Goal: Transaction & Acquisition: Purchase product/service

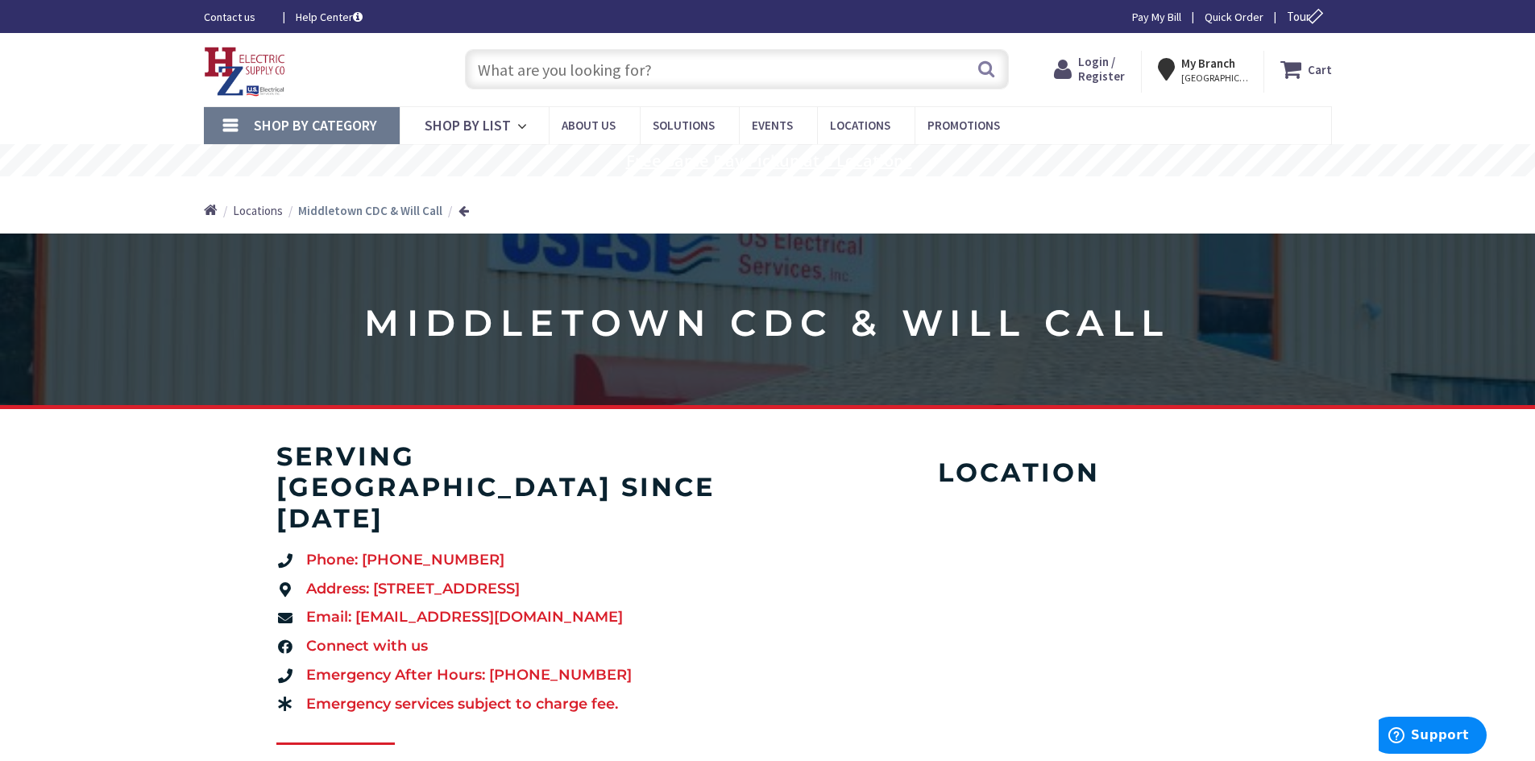
click at [769, 168] on rs-layer "Free Same Day Pickup at 8 Locations" at bounding box center [769, 161] width 286 height 18
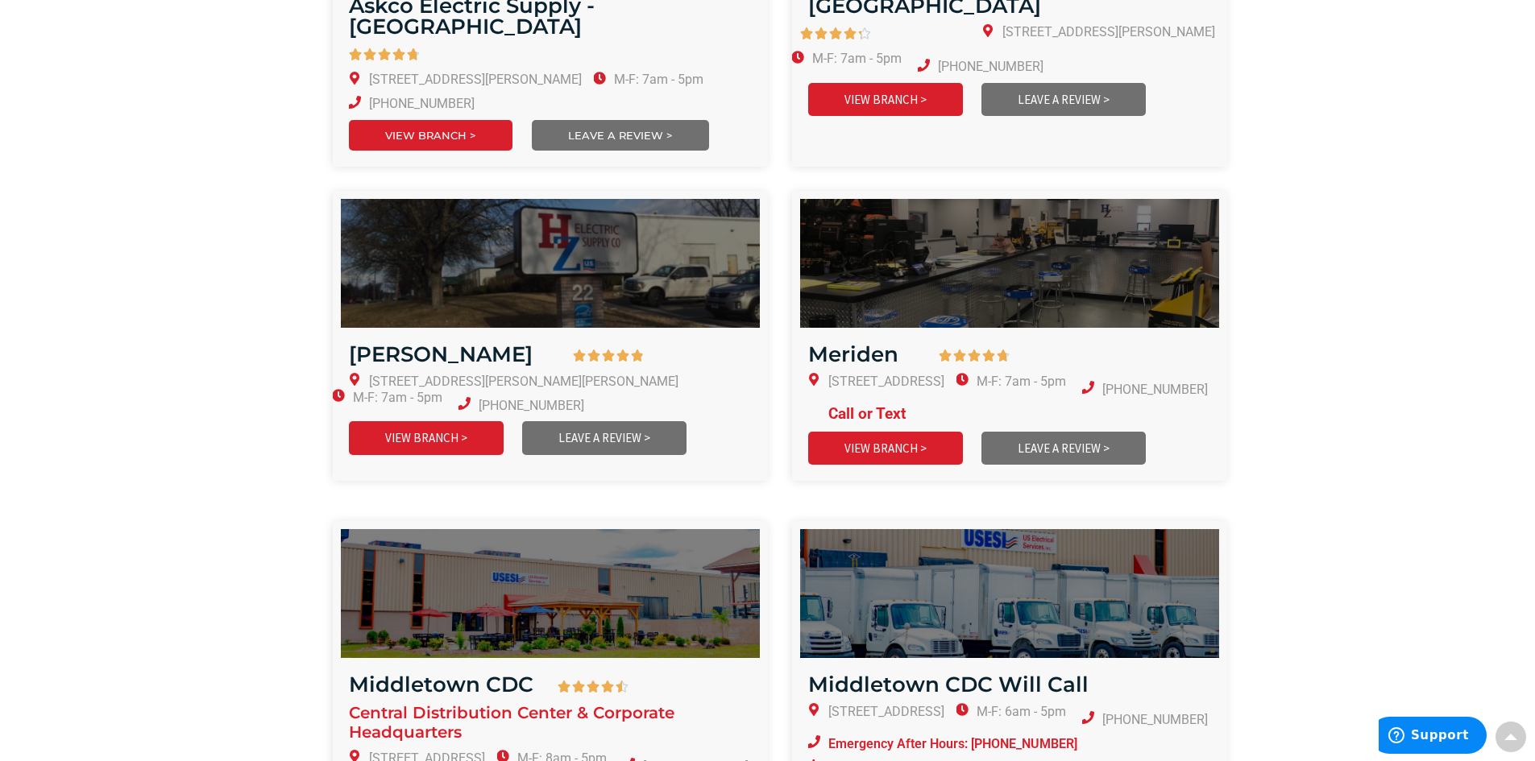
scroll to position [967, 0]
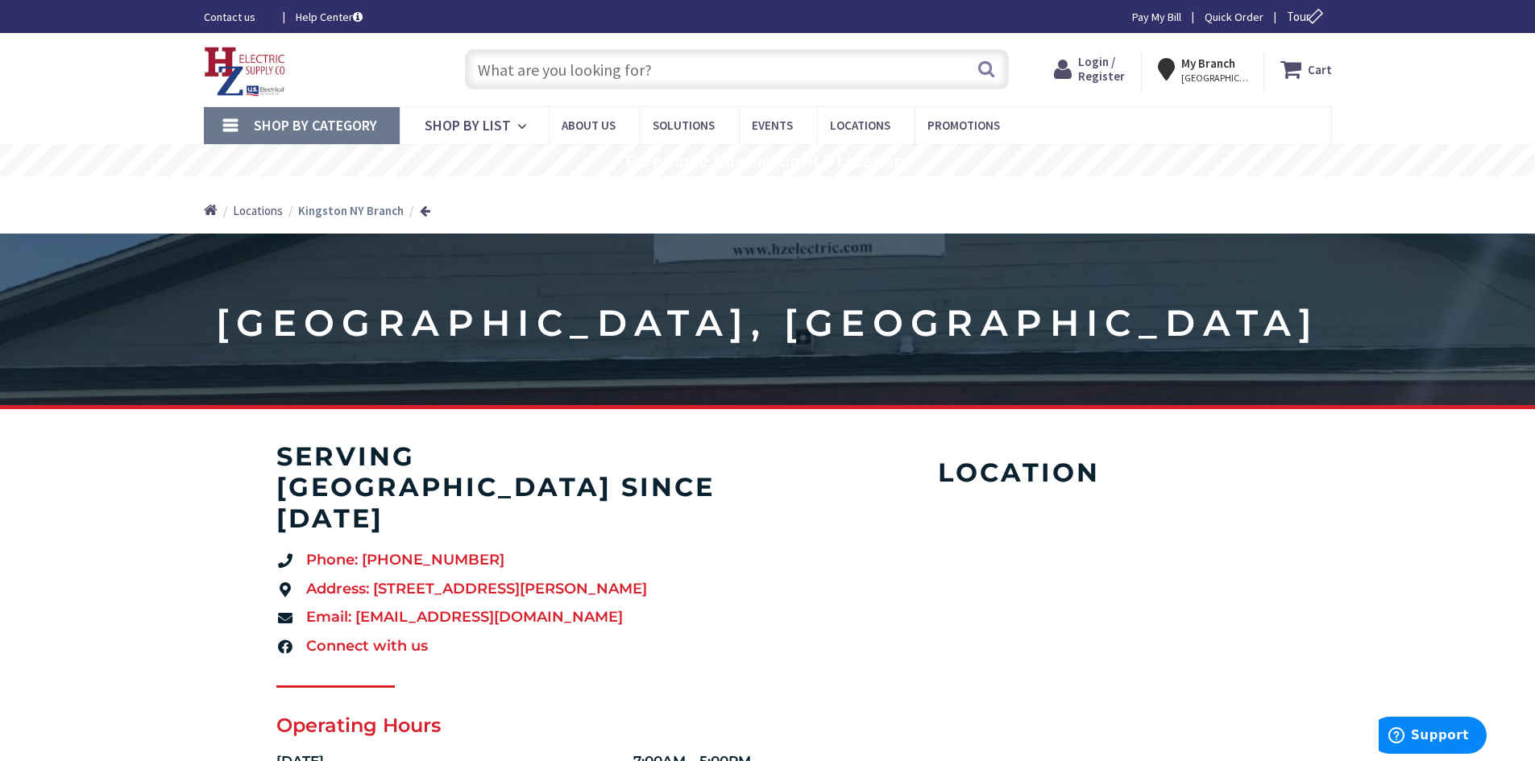
click at [620, 79] on input "text" at bounding box center [737, 69] width 544 height 40
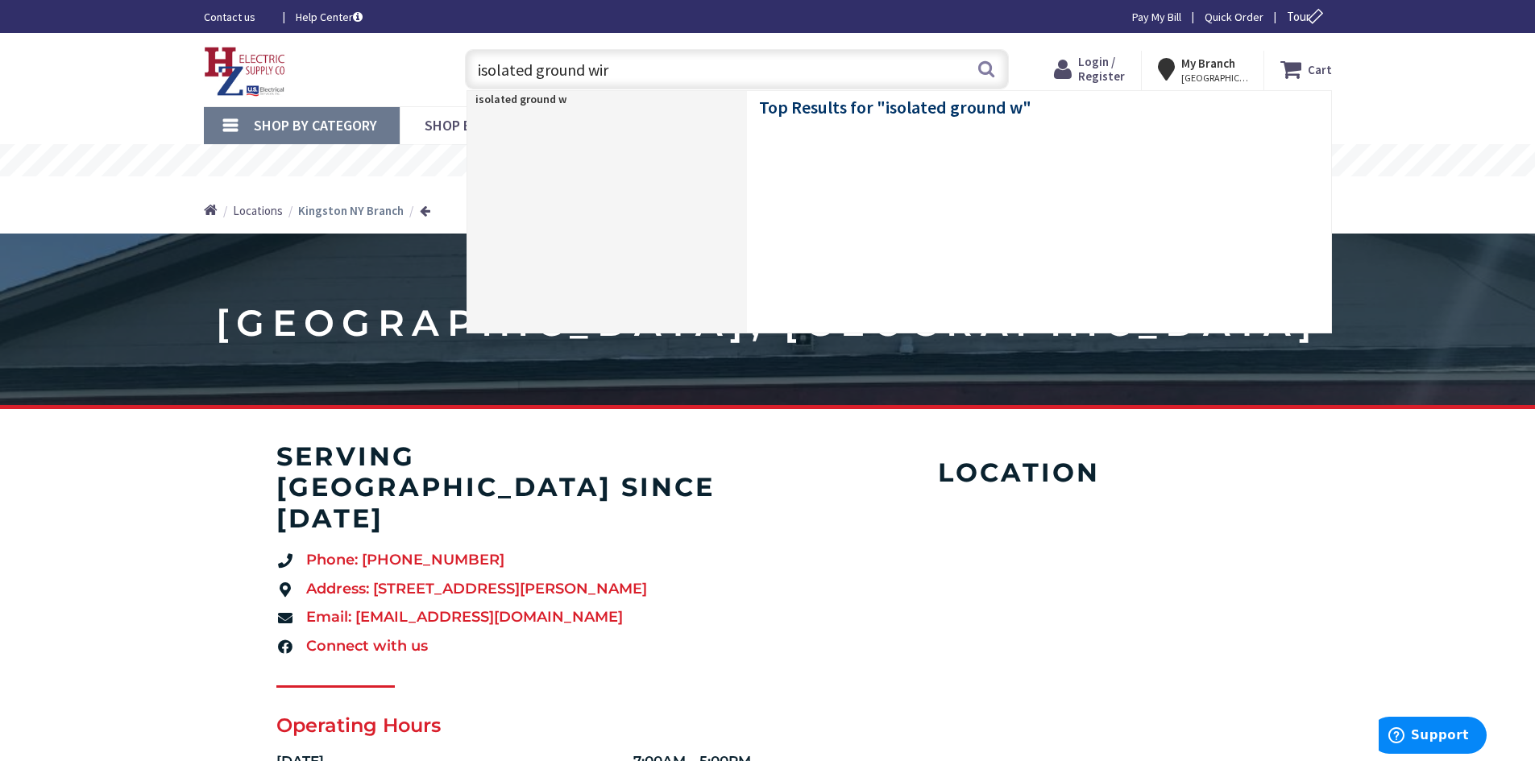
type input "isolated ground wire"
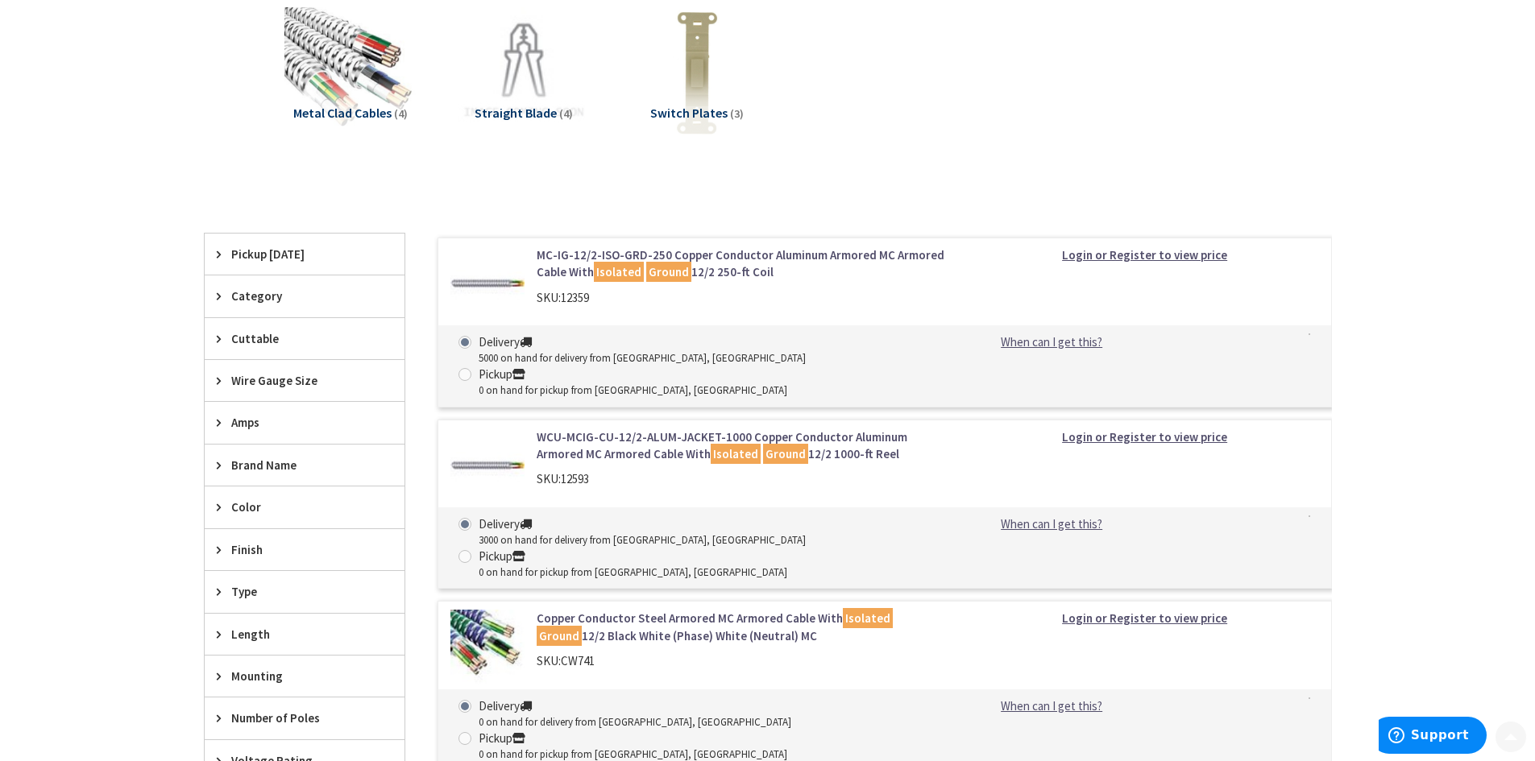
scroll to position [242, 0]
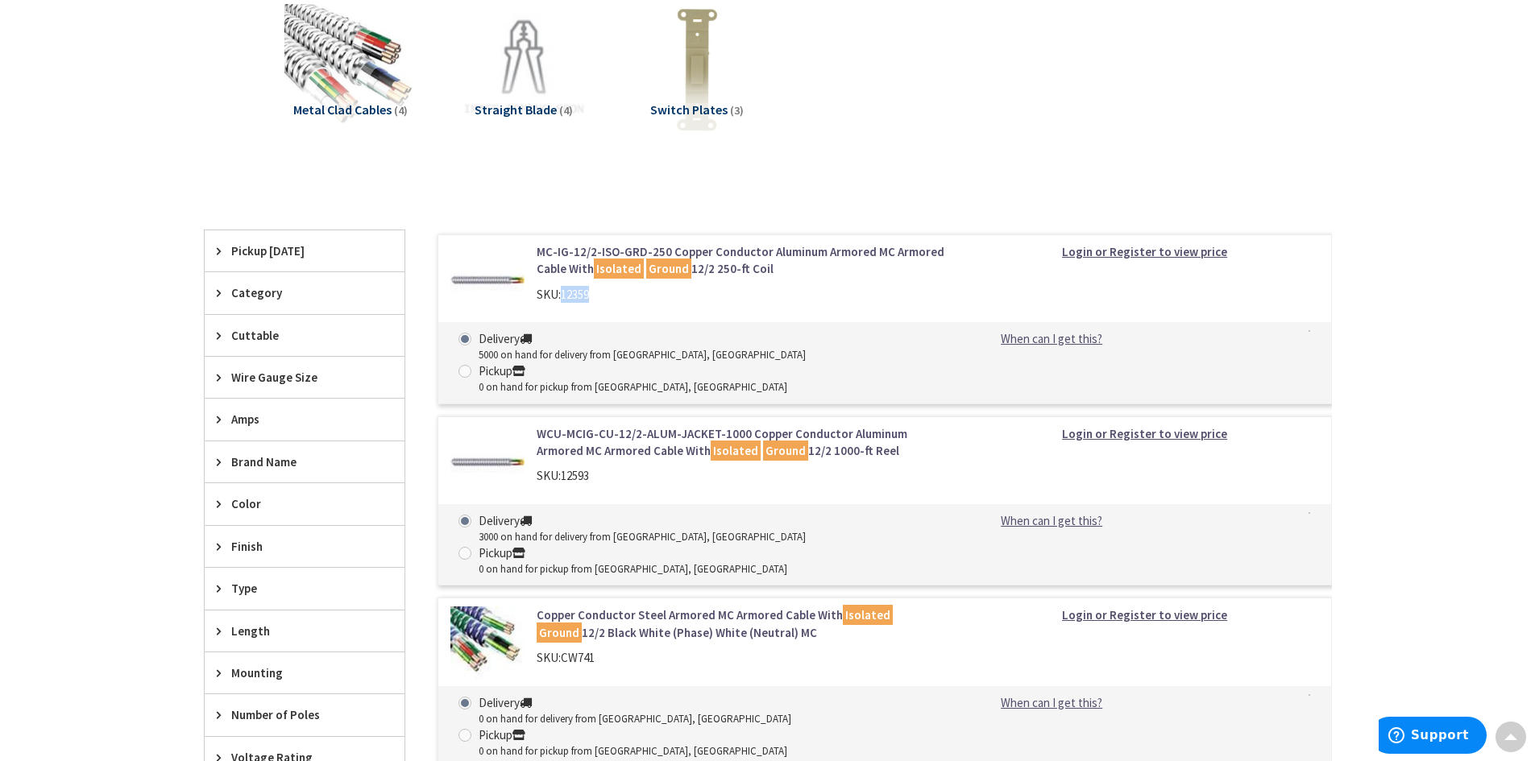
drag, startPoint x: 561, startPoint y: 299, endPoint x: 605, endPoint y: 298, distance: 44.3
click at [605, 298] on div "SKU: 12359" at bounding box center [742, 294] width 410 height 17
copy div "12359"
